Goal: Check status: Check status

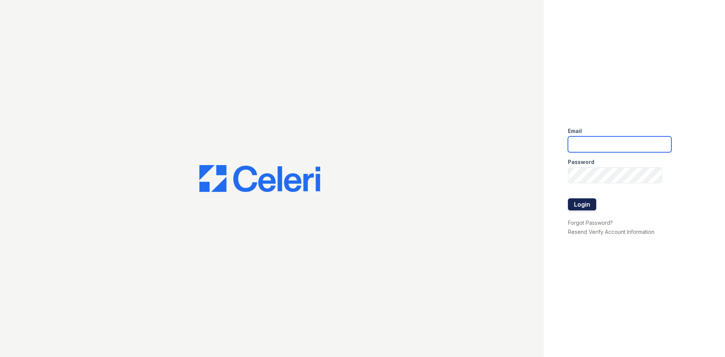
type input "donnelld@livebe.com"
click at [579, 203] on button "Login" at bounding box center [582, 204] width 28 height 12
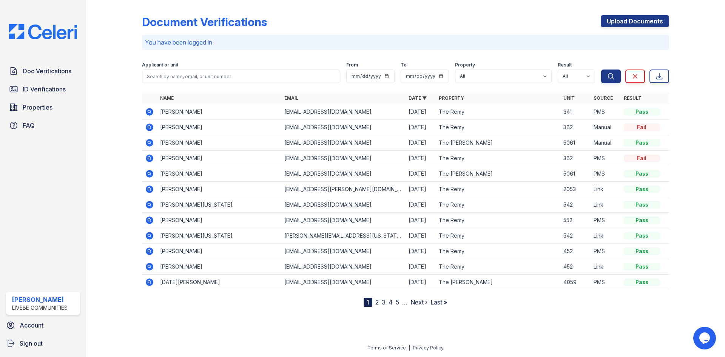
click at [149, 111] on icon at bounding box center [149, 111] width 2 height 2
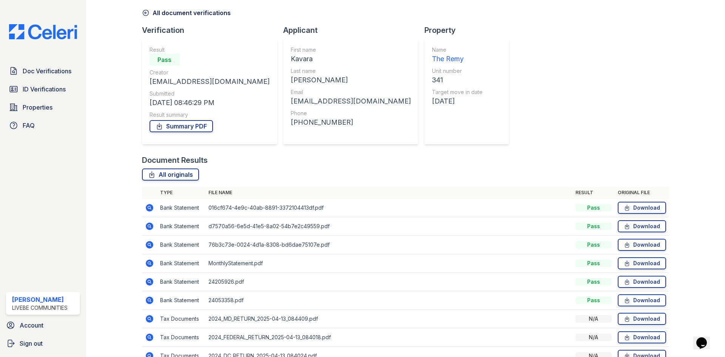
scroll to position [72, 0]
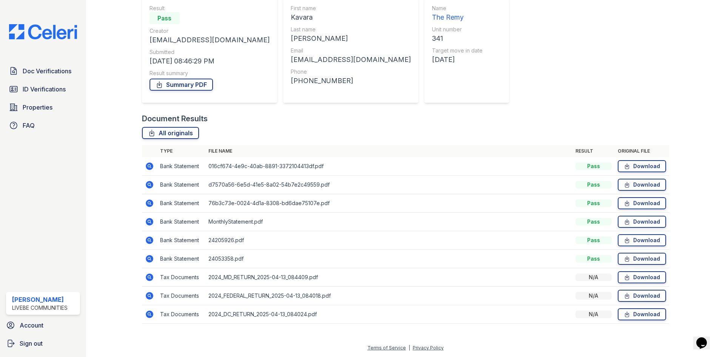
click at [150, 280] on icon at bounding box center [150, 277] width 8 height 8
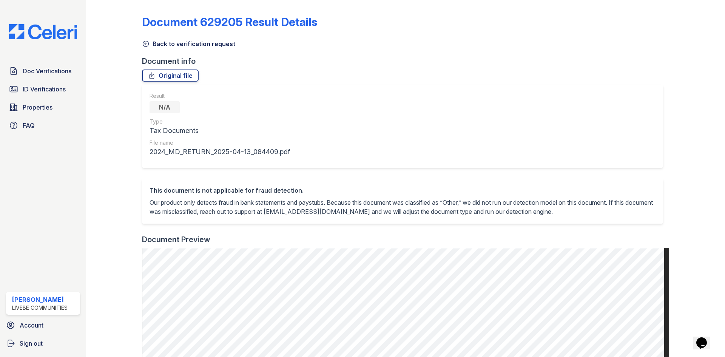
drag, startPoint x: 148, startPoint y: 43, endPoint x: 191, endPoint y: 97, distance: 69.8
click at [148, 43] on icon at bounding box center [146, 44] width 8 height 8
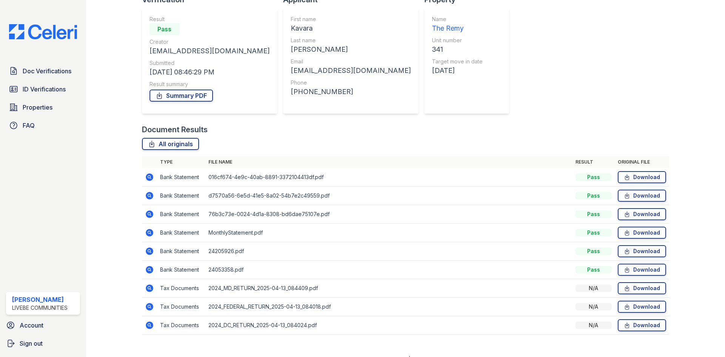
scroll to position [72, 0]
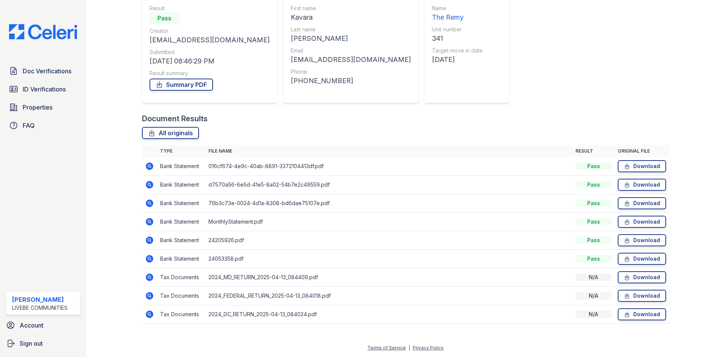
click at [149, 294] on icon at bounding box center [150, 296] width 8 height 8
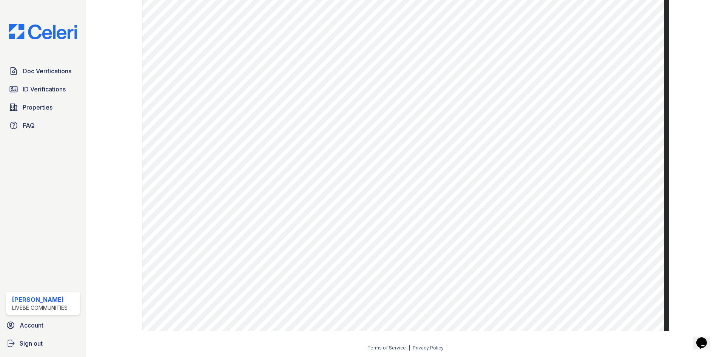
scroll to position [9, 0]
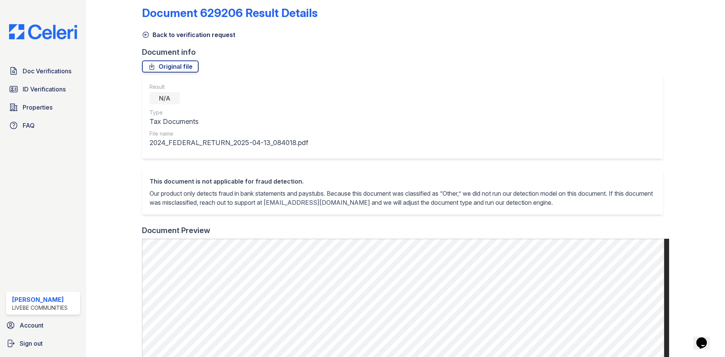
drag, startPoint x: 142, startPoint y: 36, endPoint x: 264, endPoint y: 26, distance: 122.7
click at [142, 36] on icon at bounding box center [146, 35] width 8 height 8
